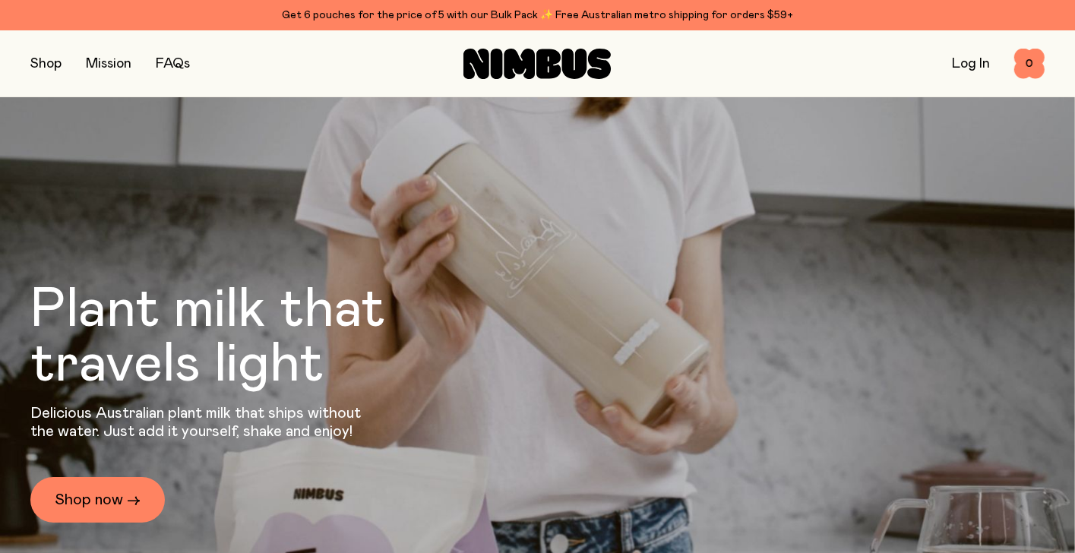
click at [41, 64] on button "button" at bounding box center [45, 63] width 31 height 21
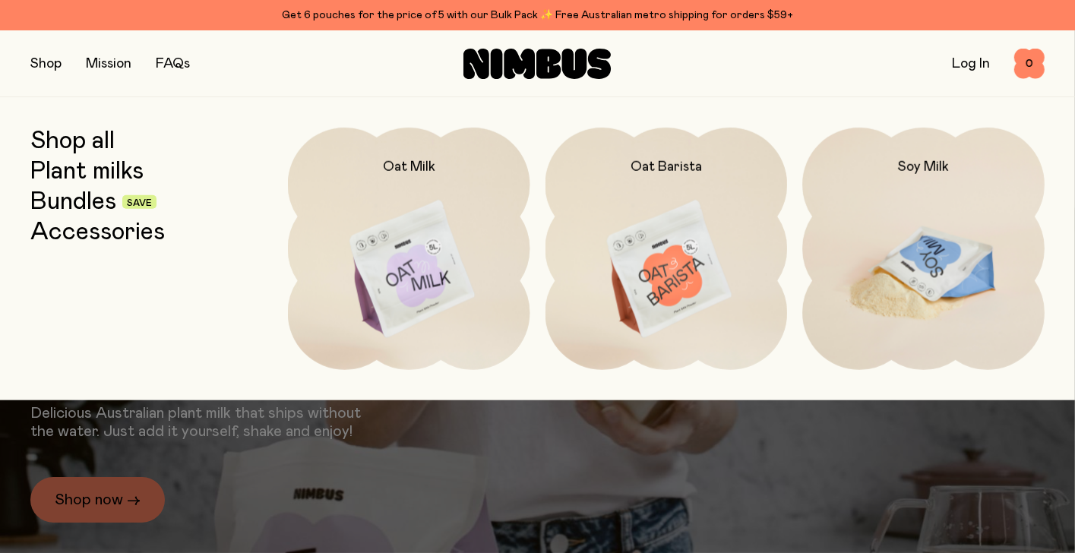
click at [915, 258] on img at bounding box center [924, 270] width 242 height 285
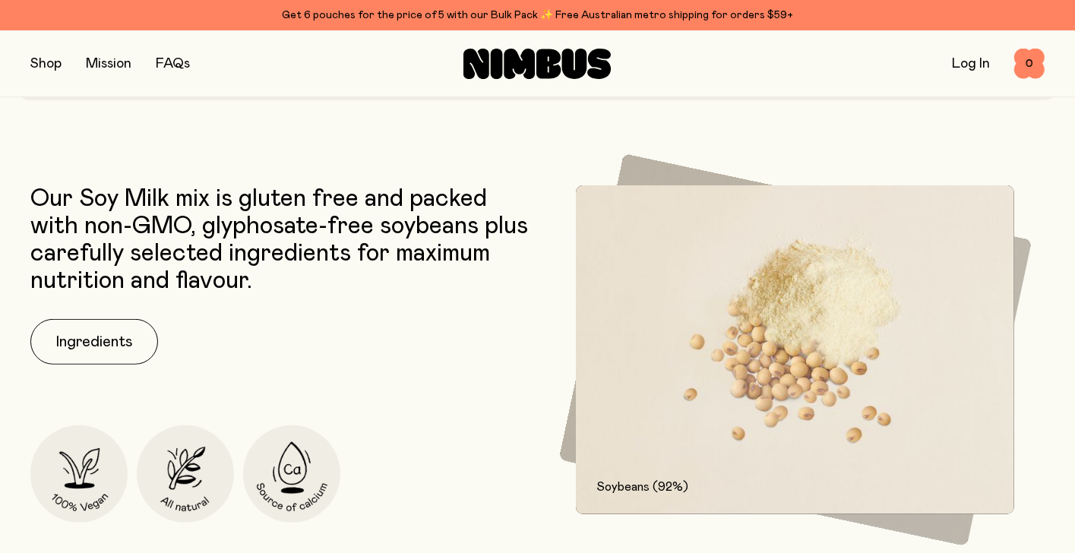
scroll to position [760, 0]
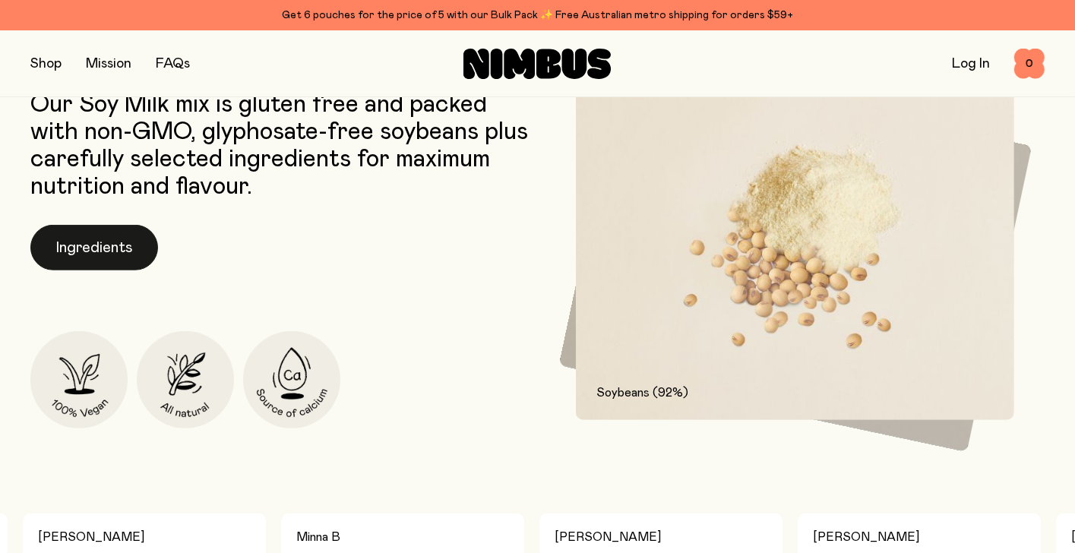
click at [85, 225] on button "Ingredients" at bounding box center [94, 248] width 128 height 46
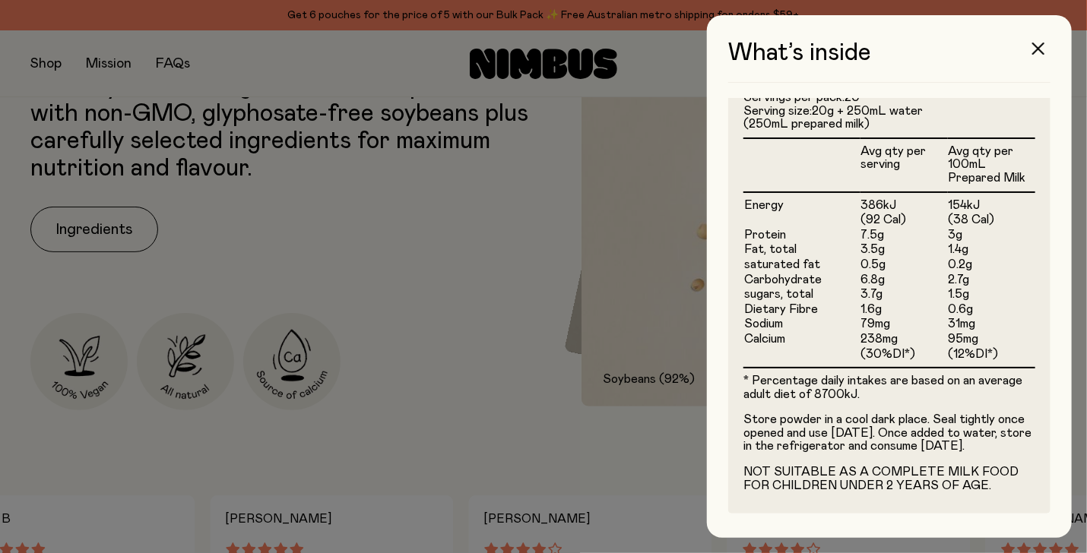
scroll to position [429, 0]
click at [1037, 43] on icon "button" at bounding box center [1038, 49] width 12 height 12
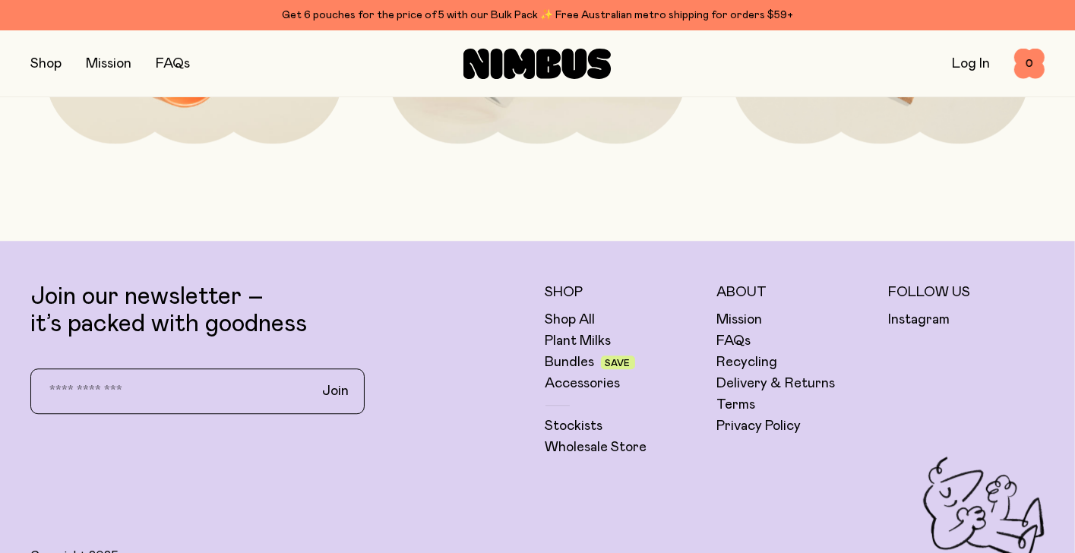
scroll to position [3724, 0]
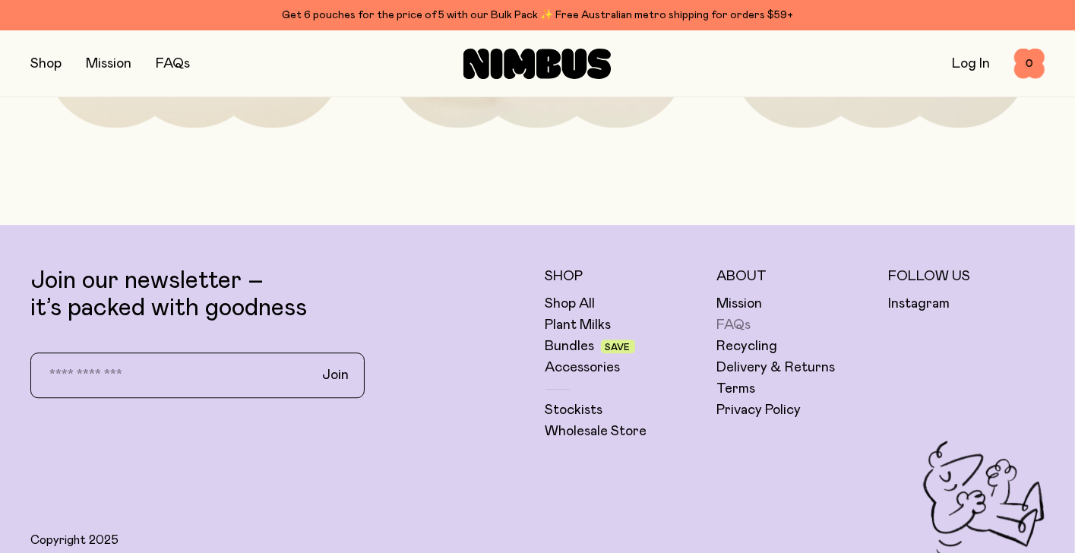
click at [740, 316] on link "FAQs" at bounding box center [734, 325] width 34 height 18
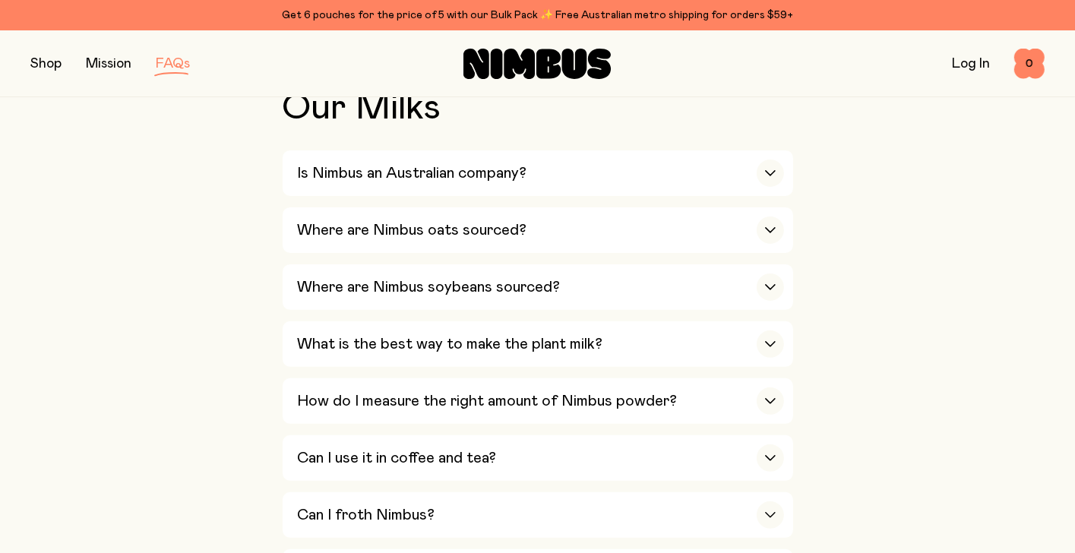
scroll to position [380, 0]
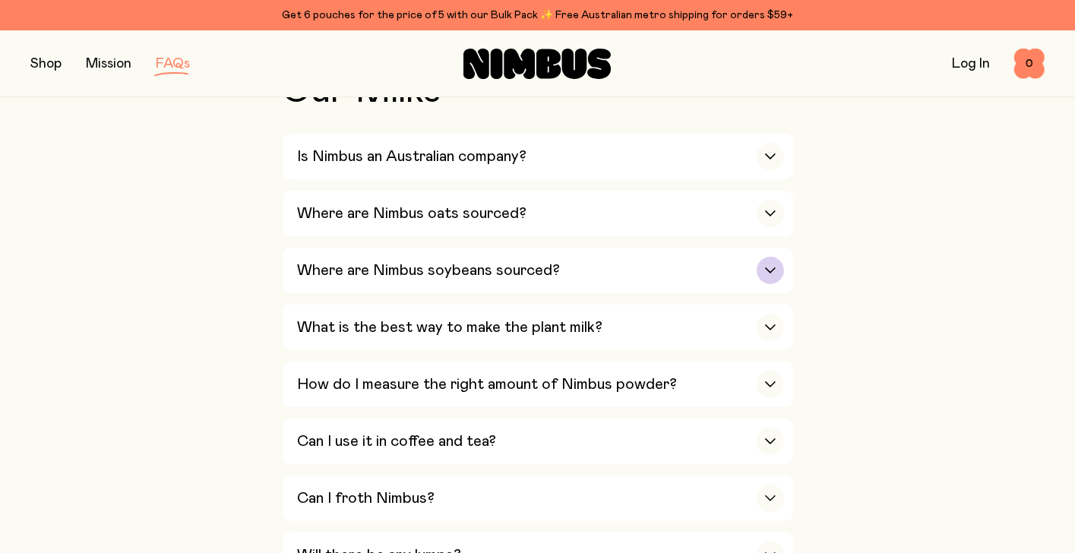
click at [772, 274] on div "button" at bounding box center [770, 270] width 27 height 27
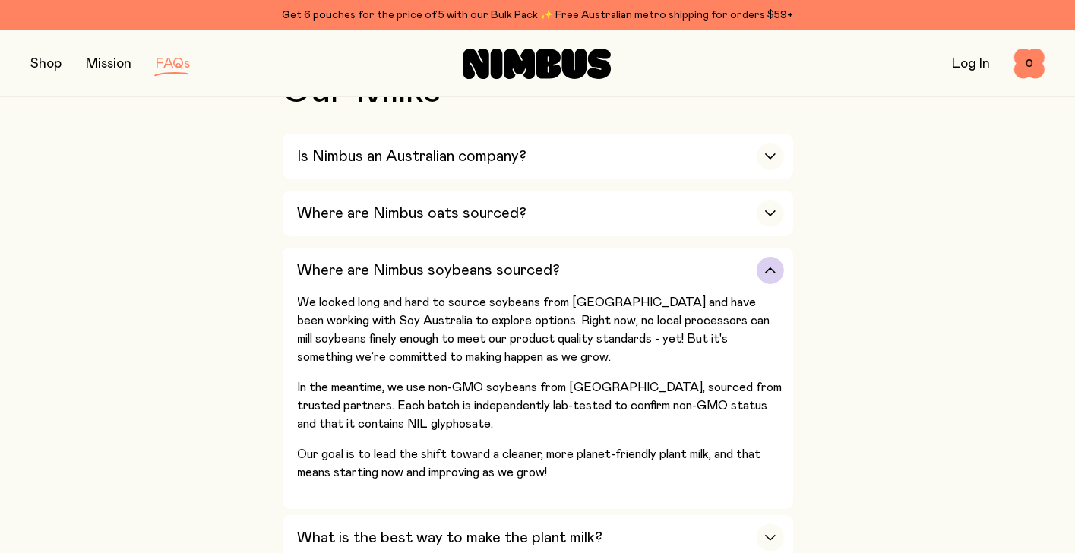
drag, startPoint x: 286, startPoint y: 392, endPoint x: 452, endPoint y: 411, distance: 167.5
click at [452, 411] on button "Where are Nimbus soybeans sourced? We looked long and hard to source soybeans f…" at bounding box center [538, 378] width 511 height 261
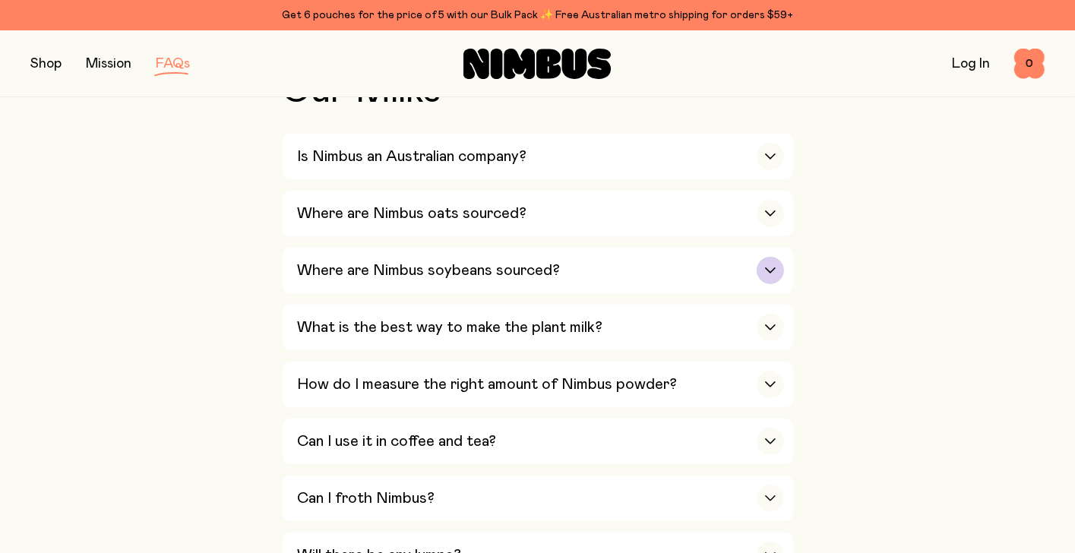
click at [775, 268] on icon "button" at bounding box center [771, 271] width 12 height 6
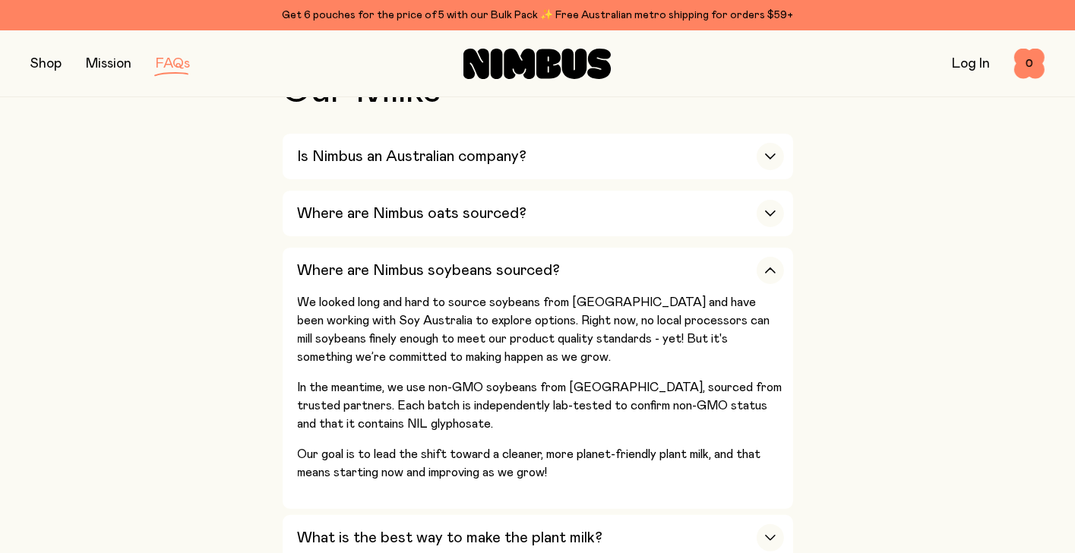
drag, startPoint x: 392, startPoint y: 434, endPoint x: 272, endPoint y: 379, distance: 132.0
click at [307, 394] on div "We looked long and hard to source soybeans from [GEOGRAPHIC_DATA] and have been…" at bounding box center [541, 401] width 486 height 216
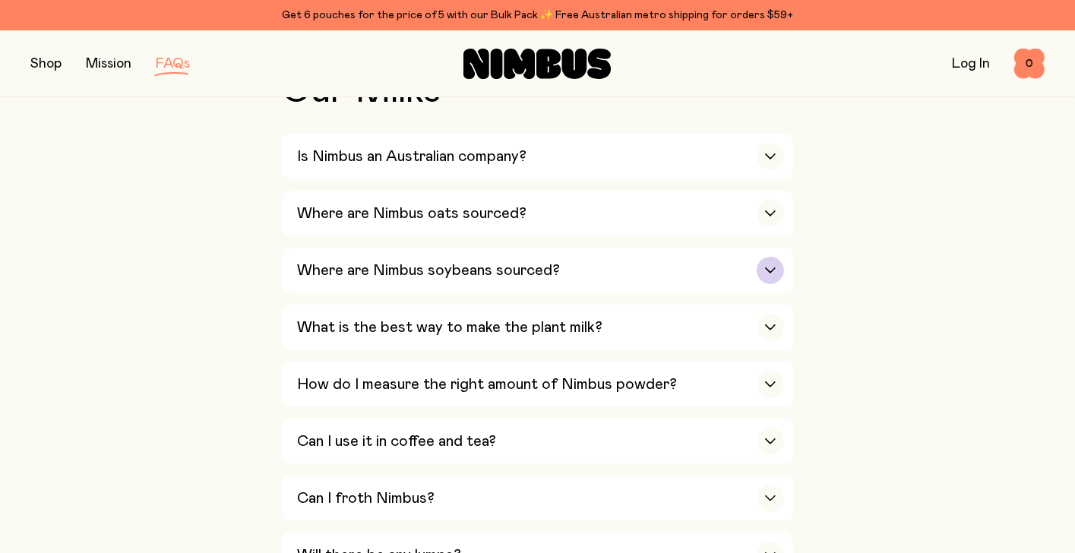
click at [770, 271] on icon "button" at bounding box center [771, 271] width 12 height 6
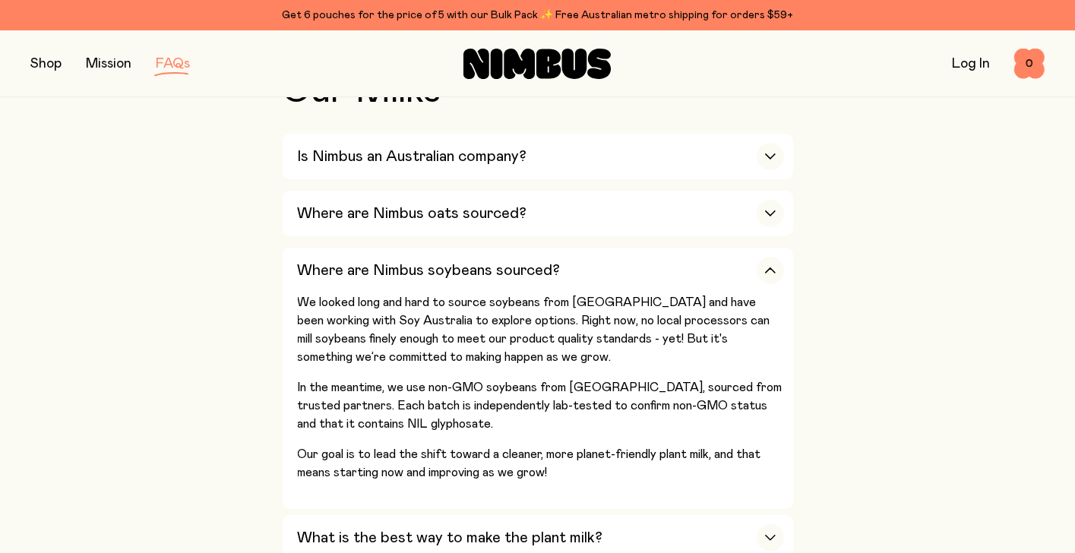
drag, startPoint x: 302, startPoint y: 378, endPoint x: 730, endPoint y: 403, distance: 427.8
drag, startPoint x: 730, startPoint y: 403, endPoint x: 1006, endPoint y: 431, distance: 278.1
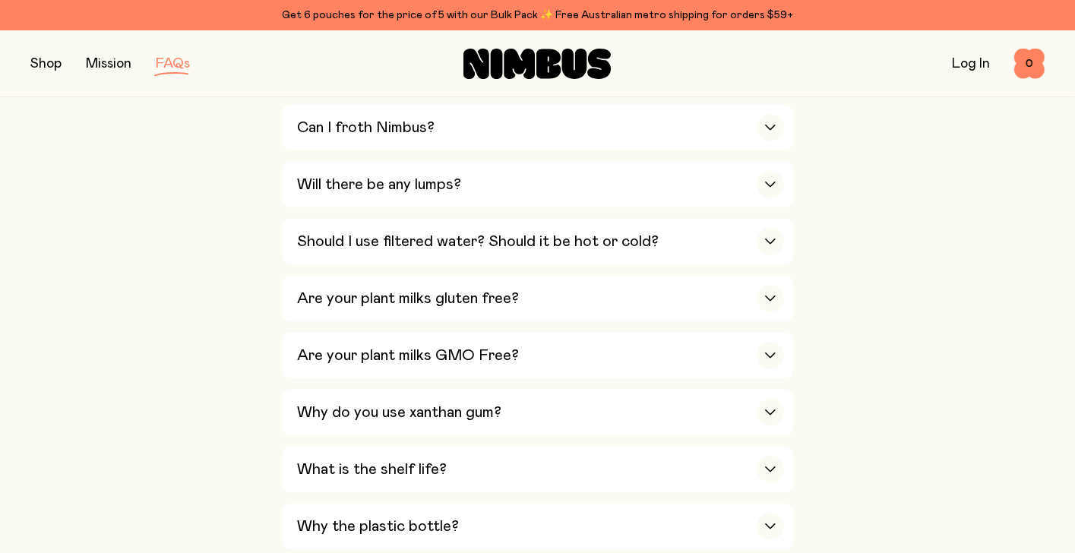
scroll to position [988, 0]
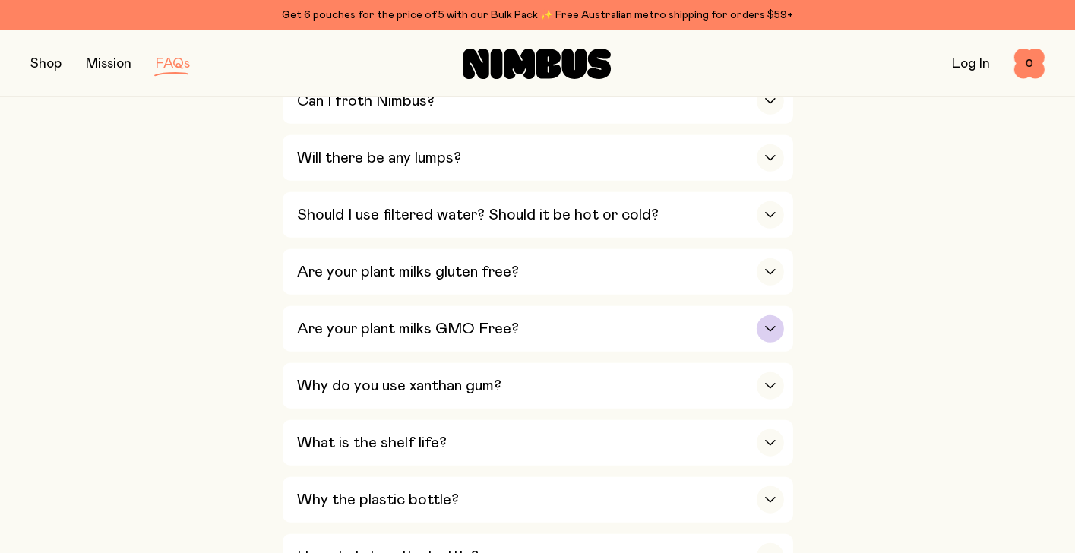
click at [769, 326] on icon "button" at bounding box center [771, 329] width 12 height 6
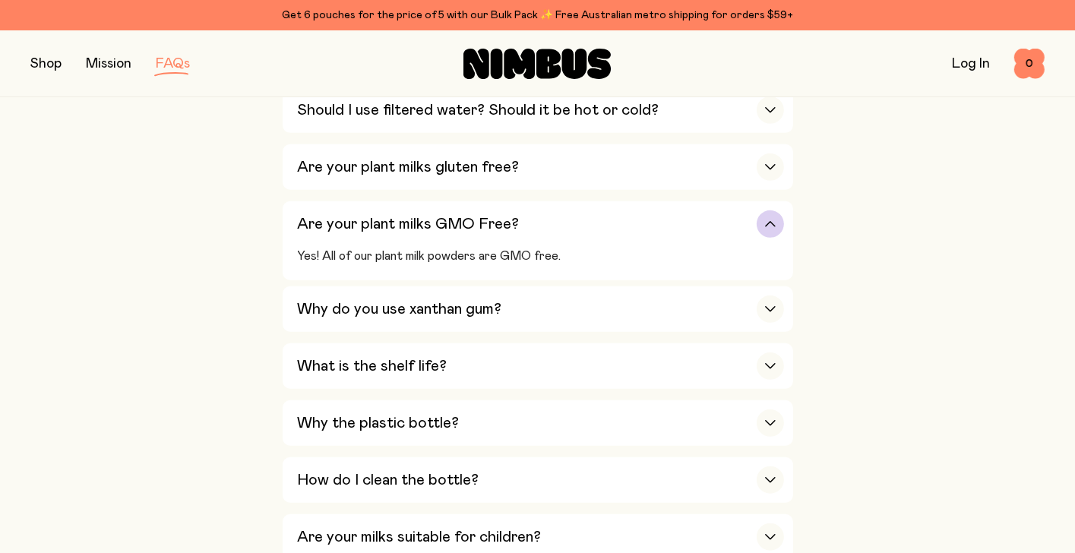
scroll to position [885, 0]
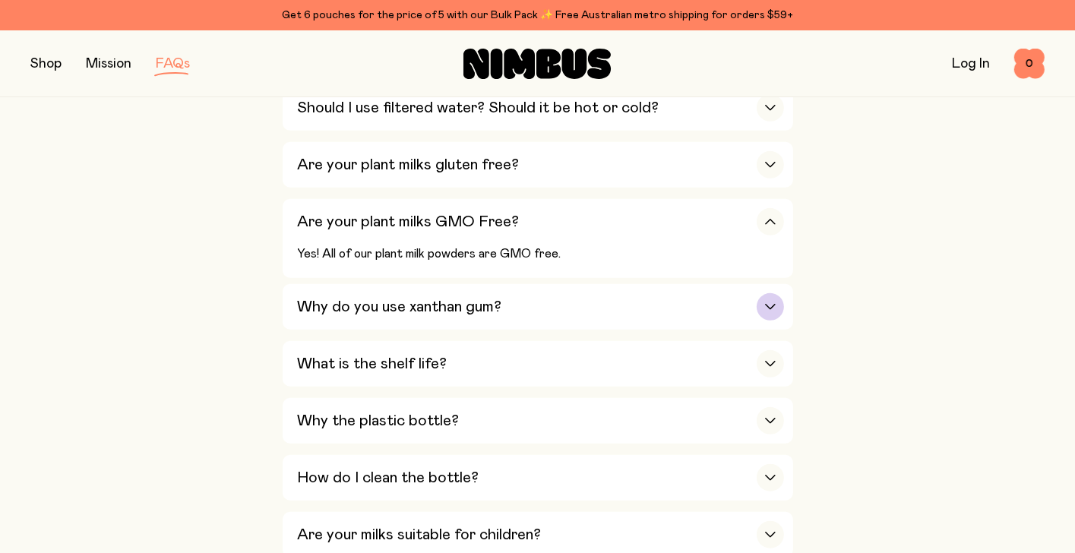
click at [767, 304] on icon "button" at bounding box center [771, 307] width 12 height 6
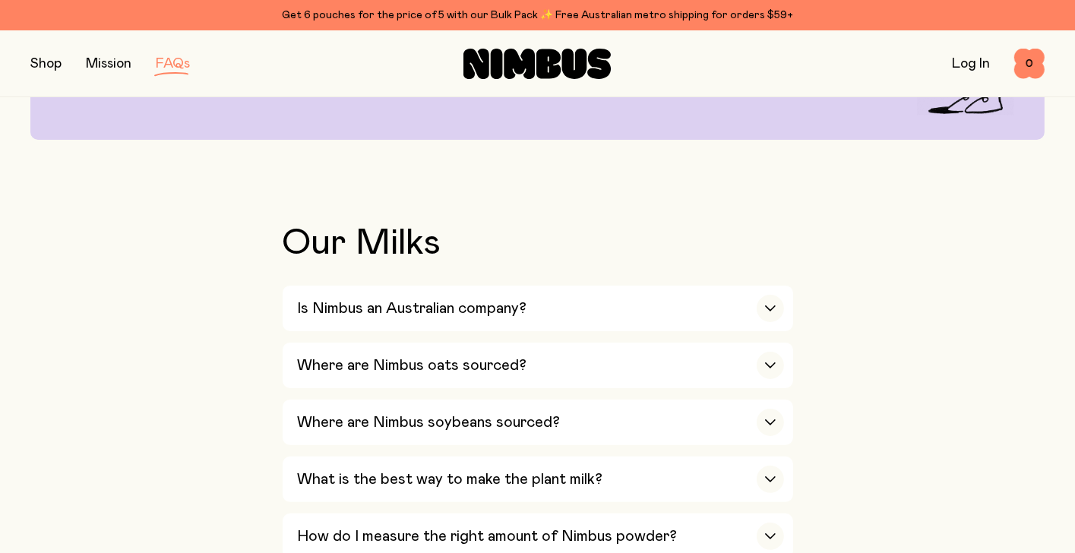
scroll to position [304, 0]
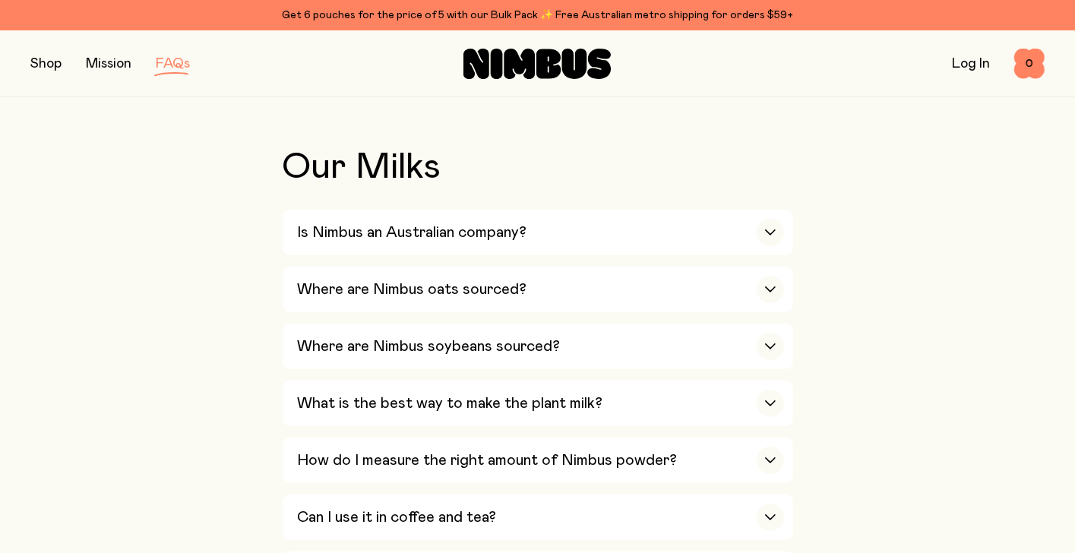
click at [43, 60] on button "button" at bounding box center [45, 63] width 31 height 21
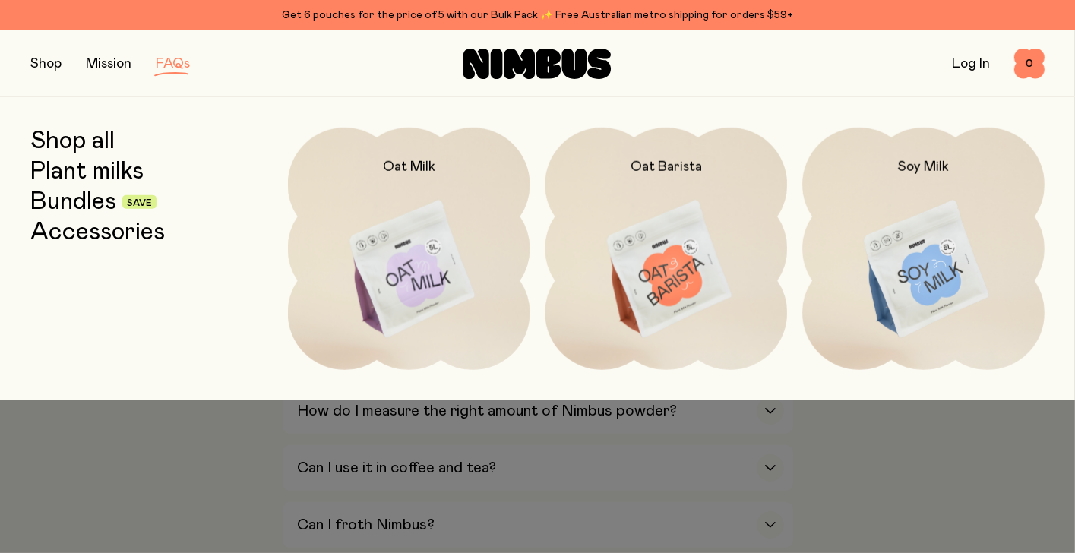
scroll to position [380, 0]
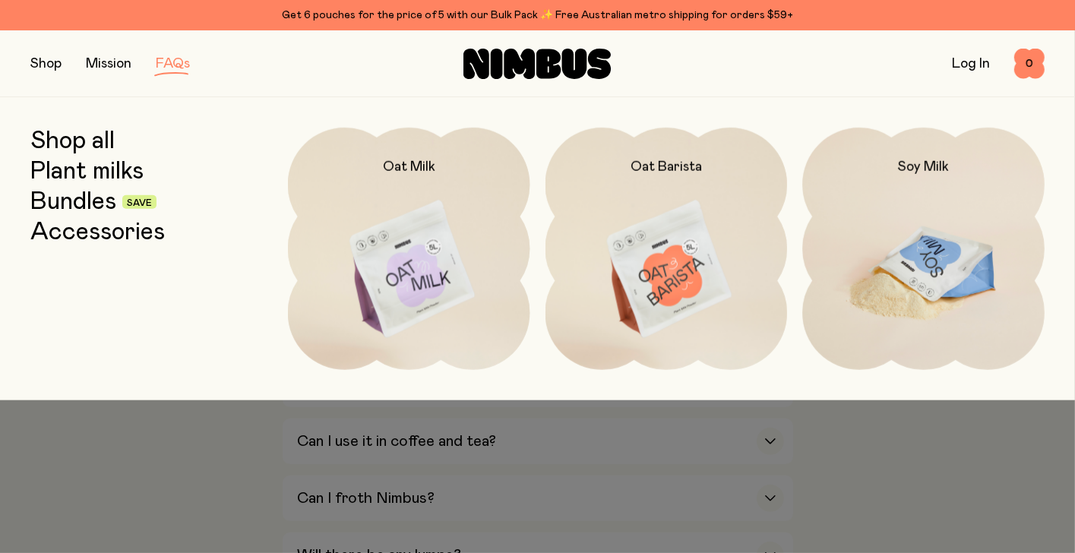
click at [933, 259] on img at bounding box center [924, 270] width 242 height 285
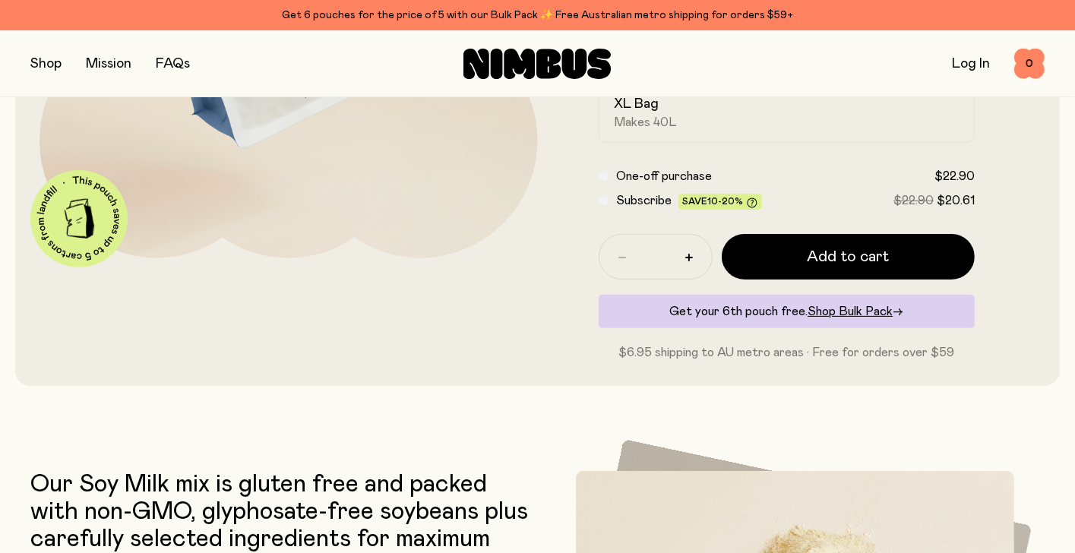
scroll to position [532, 0]
